Goal: Obtain resource: Download file/media

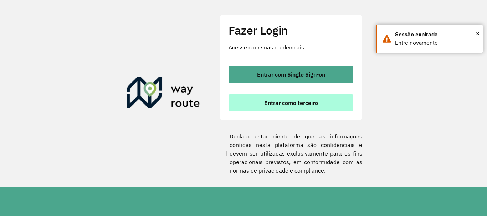
click at [297, 105] on span "Entrar como terceiro" at bounding box center [291, 103] width 54 height 6
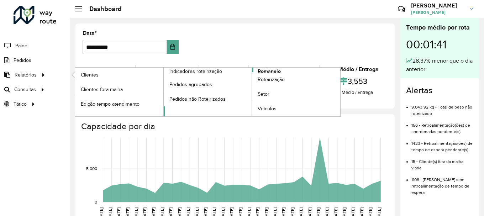
click at [261, 70] on span "Romaneio" at bounding box center [269, 71] width 23 height 7
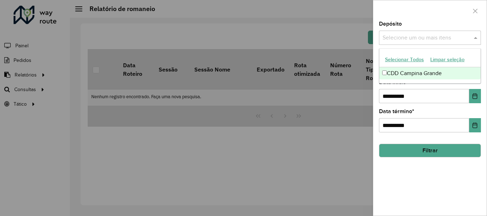
click at [476, 36] on span at bounding box center [476, 37] width 9 height 9
click at [475, 37] on span at bounding box center [476, 37] width 9 height 9
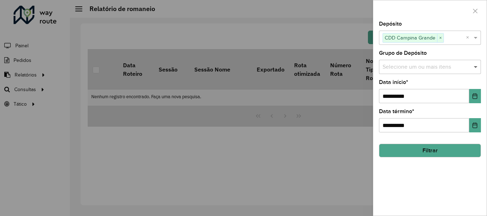
click at [477, 68] on span at bounding box center [476, 67] width 9 height 9
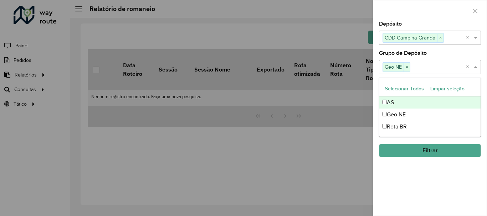
click at [475, 65] on span at bounding box center [476, 67] width 9 height 9
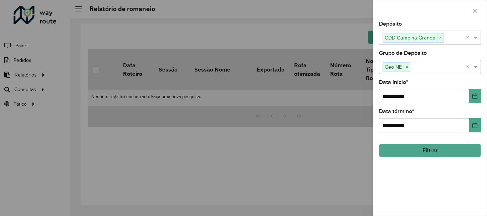
click at [434, 147] on button "Filtrar" at bounding box center [430, 151] width 102 height 14
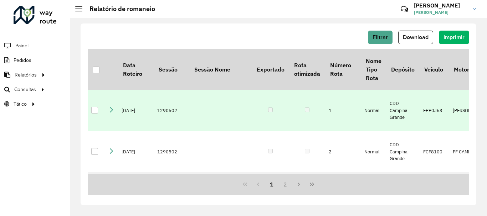
click at [95, 107] on div at bounding box center [94, 110] width 7 height 7
click at [420, 33] on button "Download" at bounding box center [415, 38] width 35 height 14
